Goal: Task Accomplishment & Management: Use online tool/utility

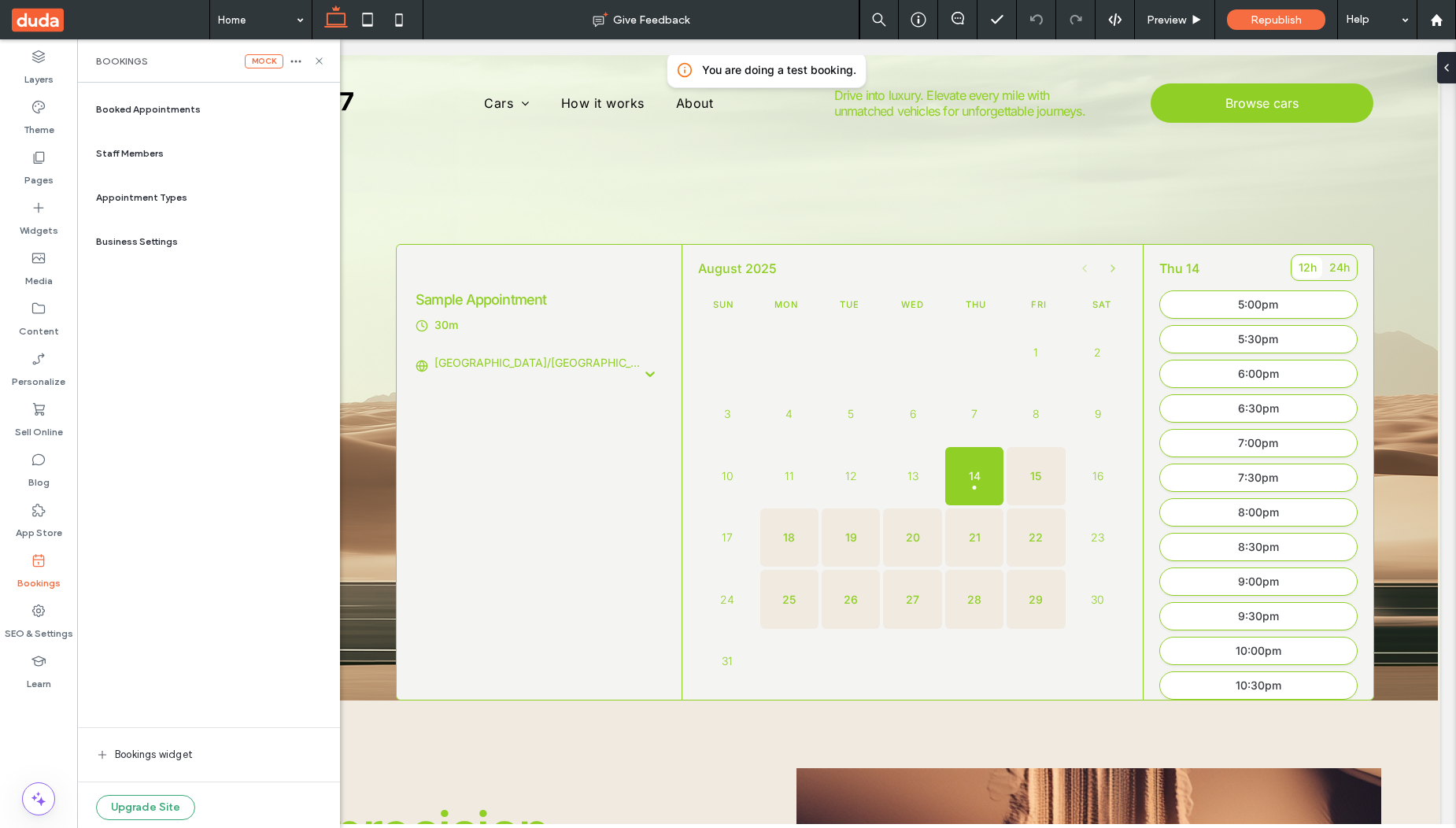
click at [135, 199] on span "Appointment Types" at bounding box center [141, 197] width 91 height 14
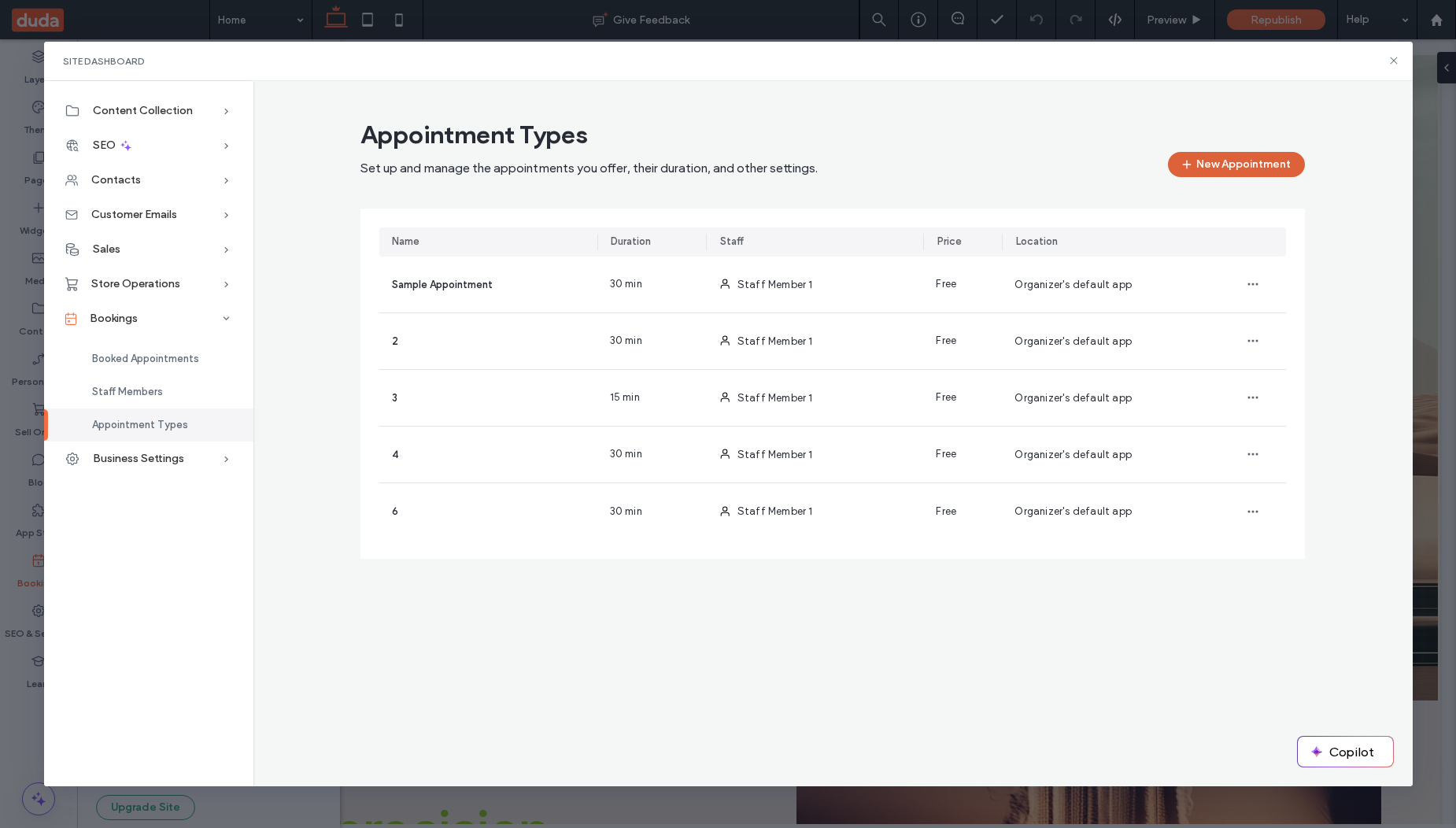
click at [1251, 166] on button "New Appointment" at bounding box center [1237, 164] width 137 height 25
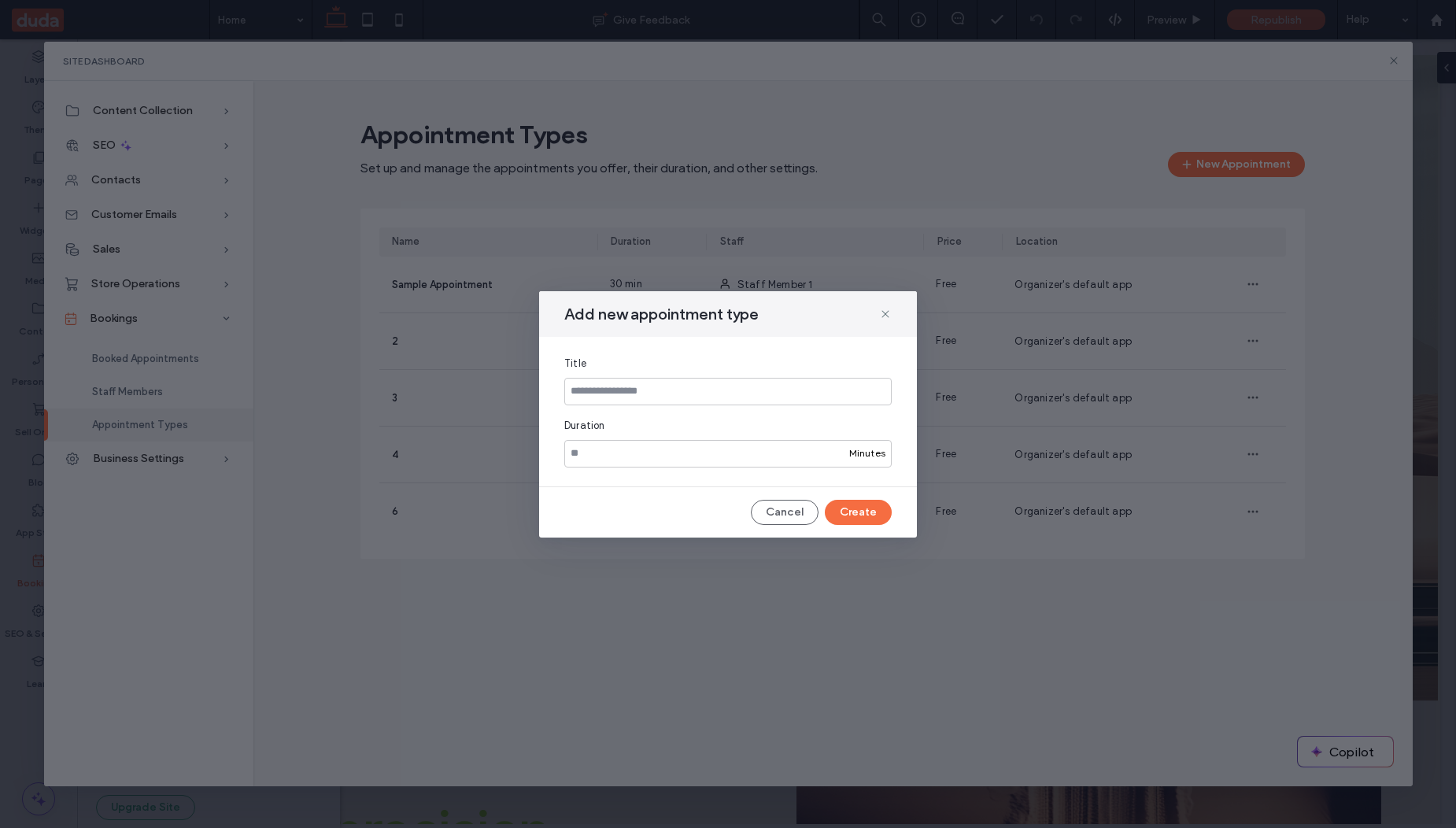
click at [626, 391] on input at bounding box center [728, 391] width 328 height 28
type input "*"
click at [866, 515] on button "Create" at bounding box center [858, 513] width 67 height 25
click at [660, 352] on div "Title * Duration ** Minutes" at bounding box center [728, 411] width 378 height 149
click at [871, 509] on button "Create" at bounding box center [858, 513] width 67 height 25
